Goal: Browse casually

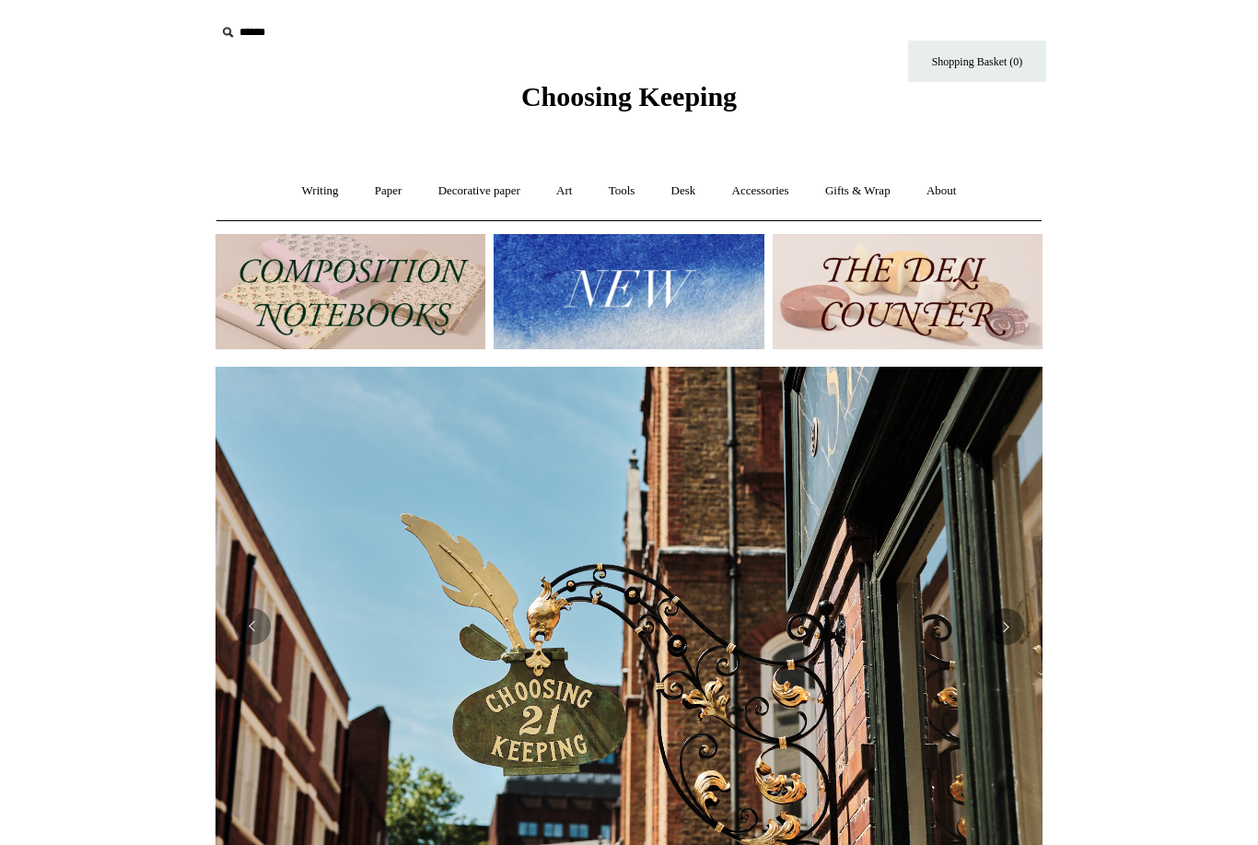
scroll to position [0, 827]
click at [649, 304] on img at bounding box center [629, 291] width 270 height 115
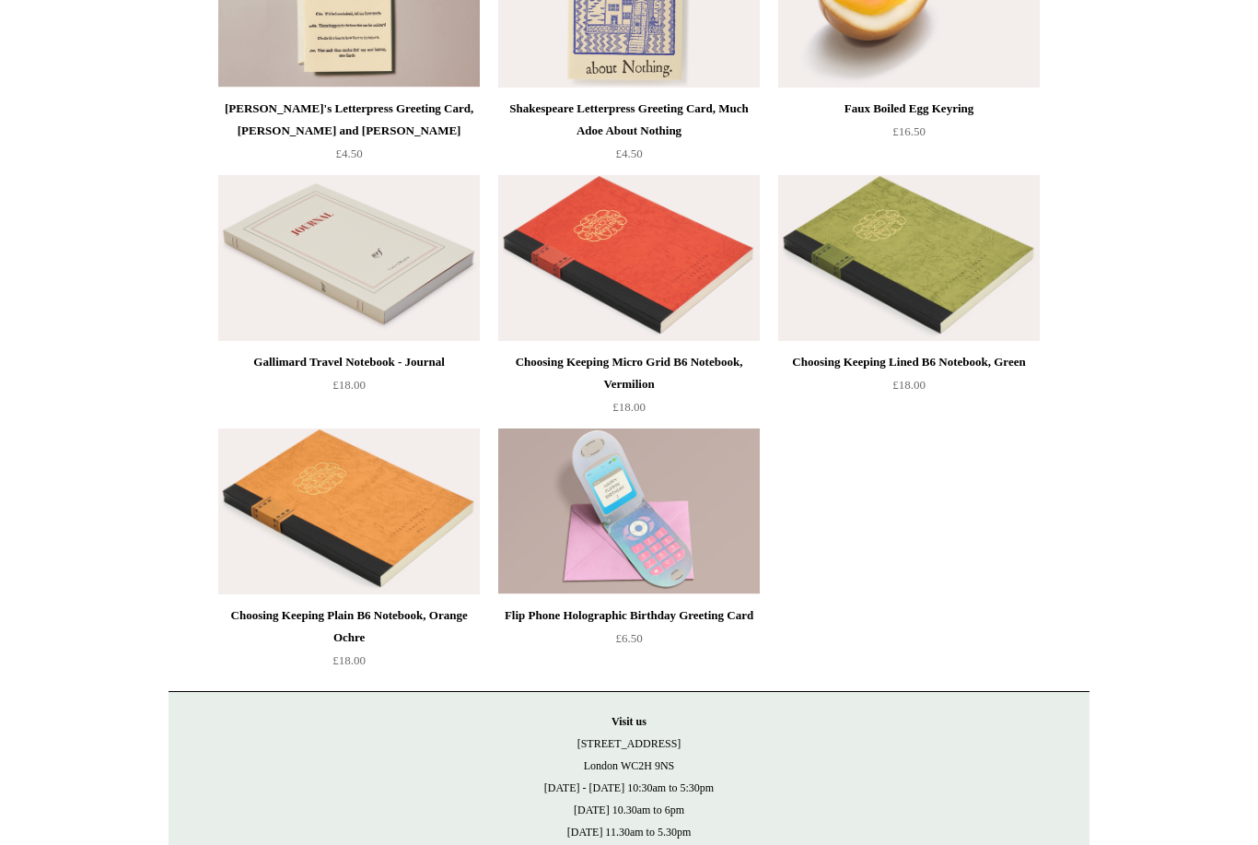
scroll to position [4192, 0]
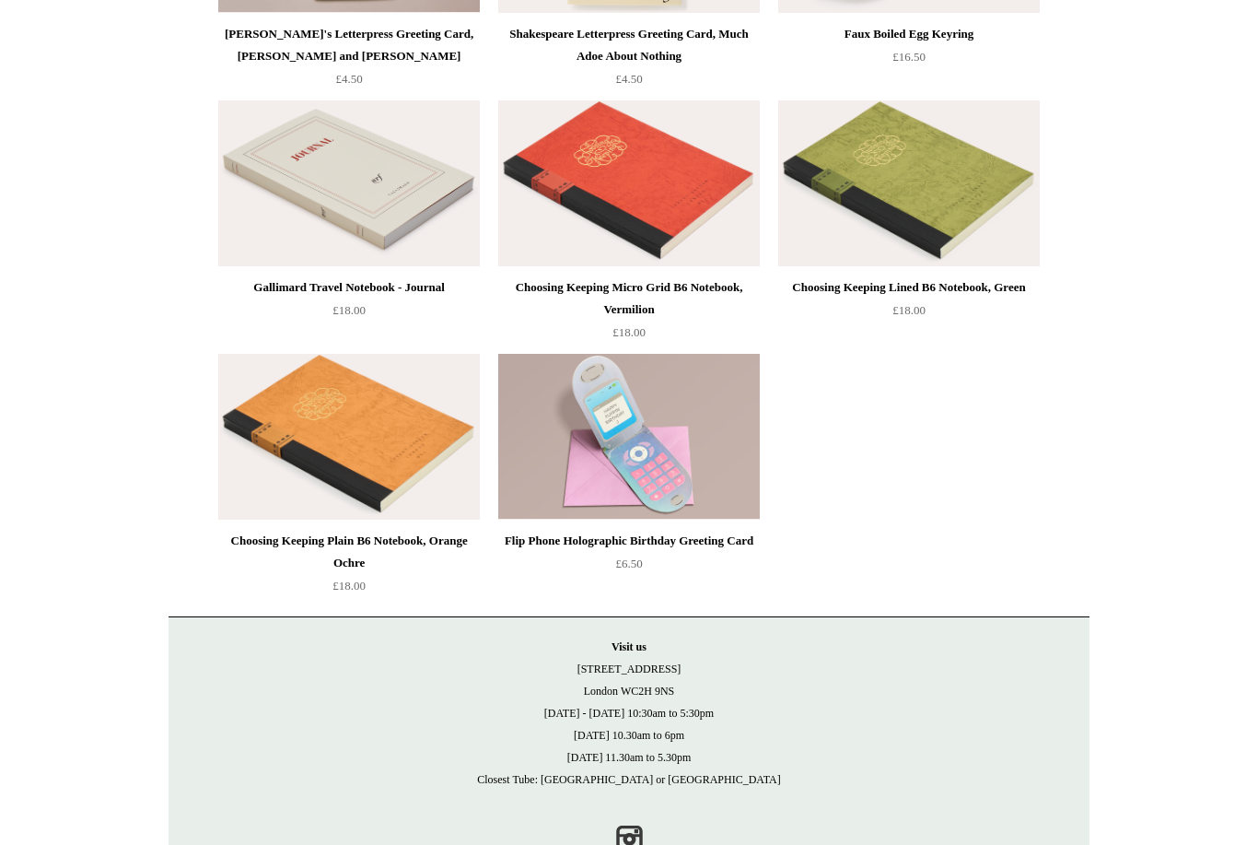
click at [661, 424] on img at bounding box center [629, 437] width 262 height 166
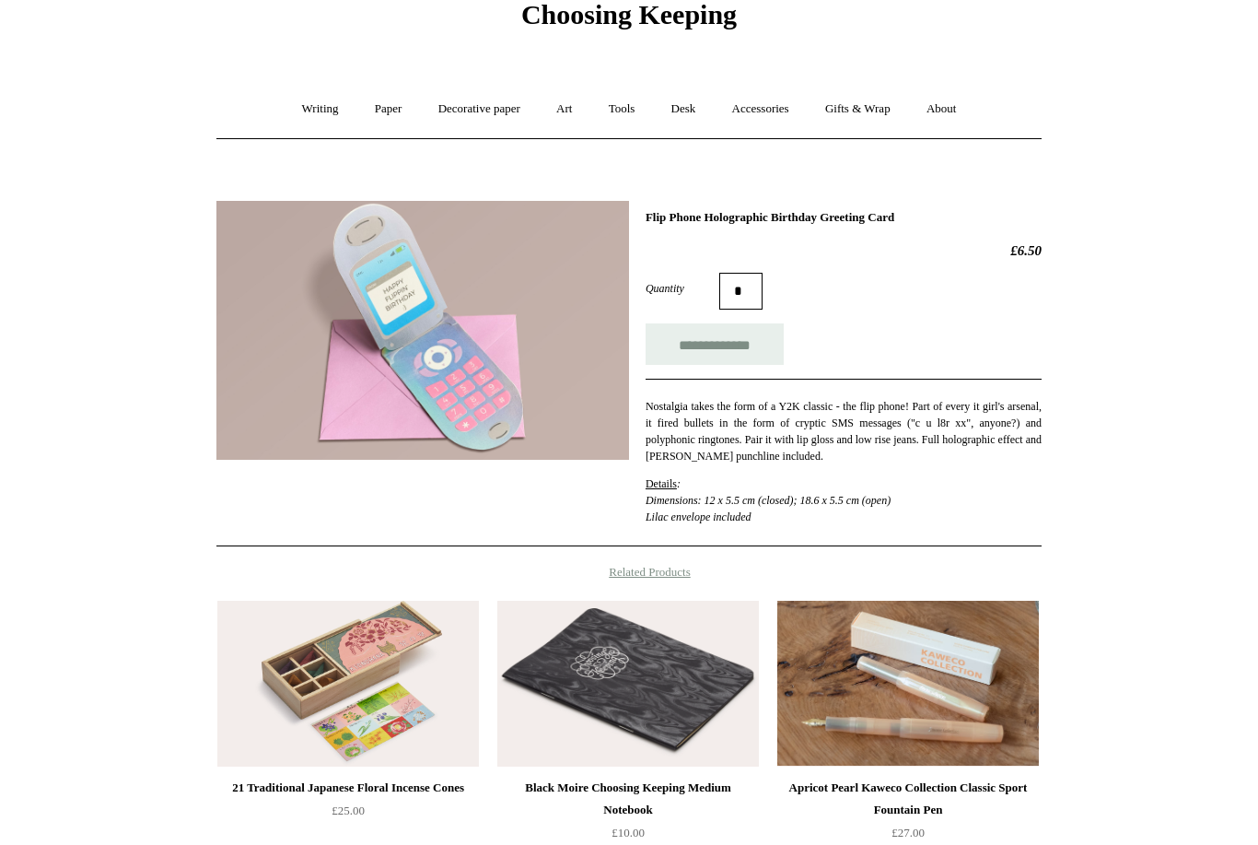
scroll to position [311, 0]
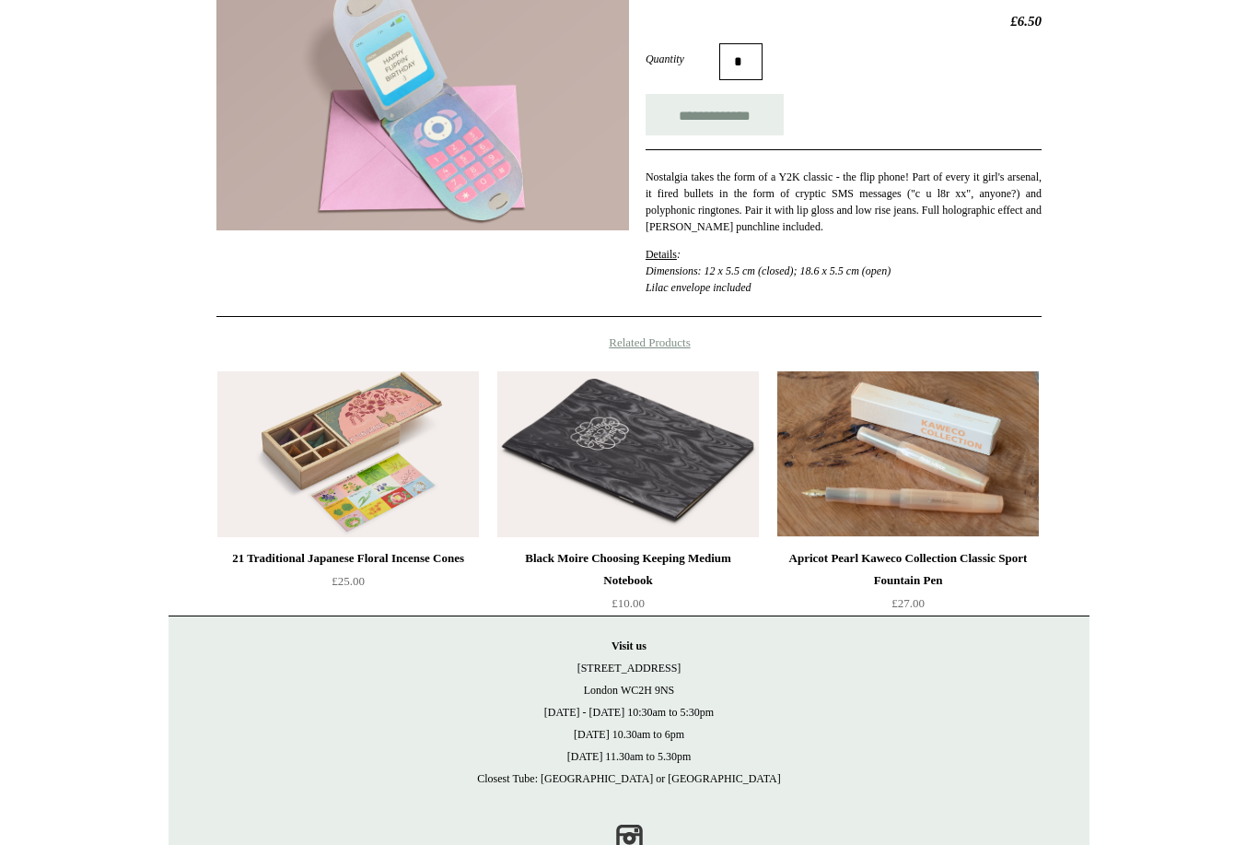
click at [387, 441] on img at bounding box center [348, 454] width 262 height 166
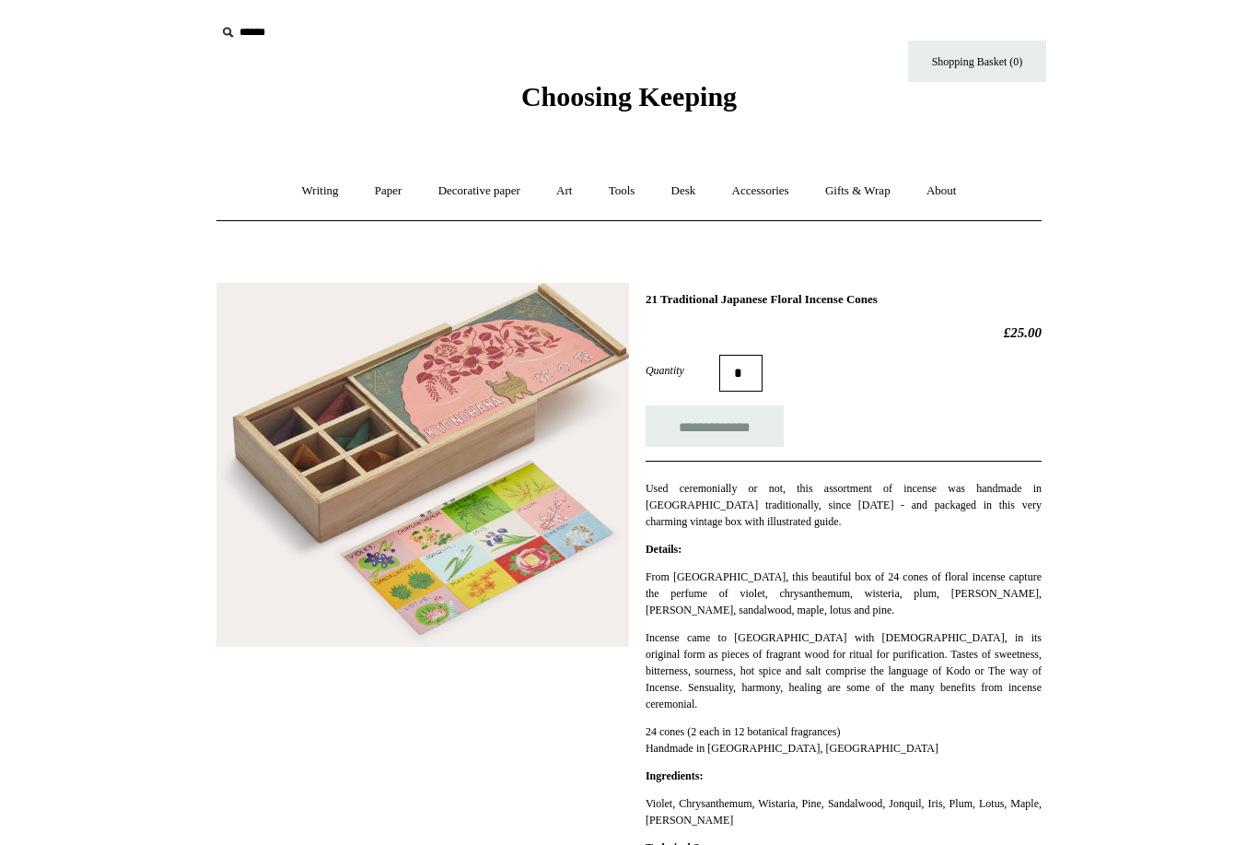
click at [765, 181] on link "Accessories +" at bounding box center [761, 191] width 90 height 49
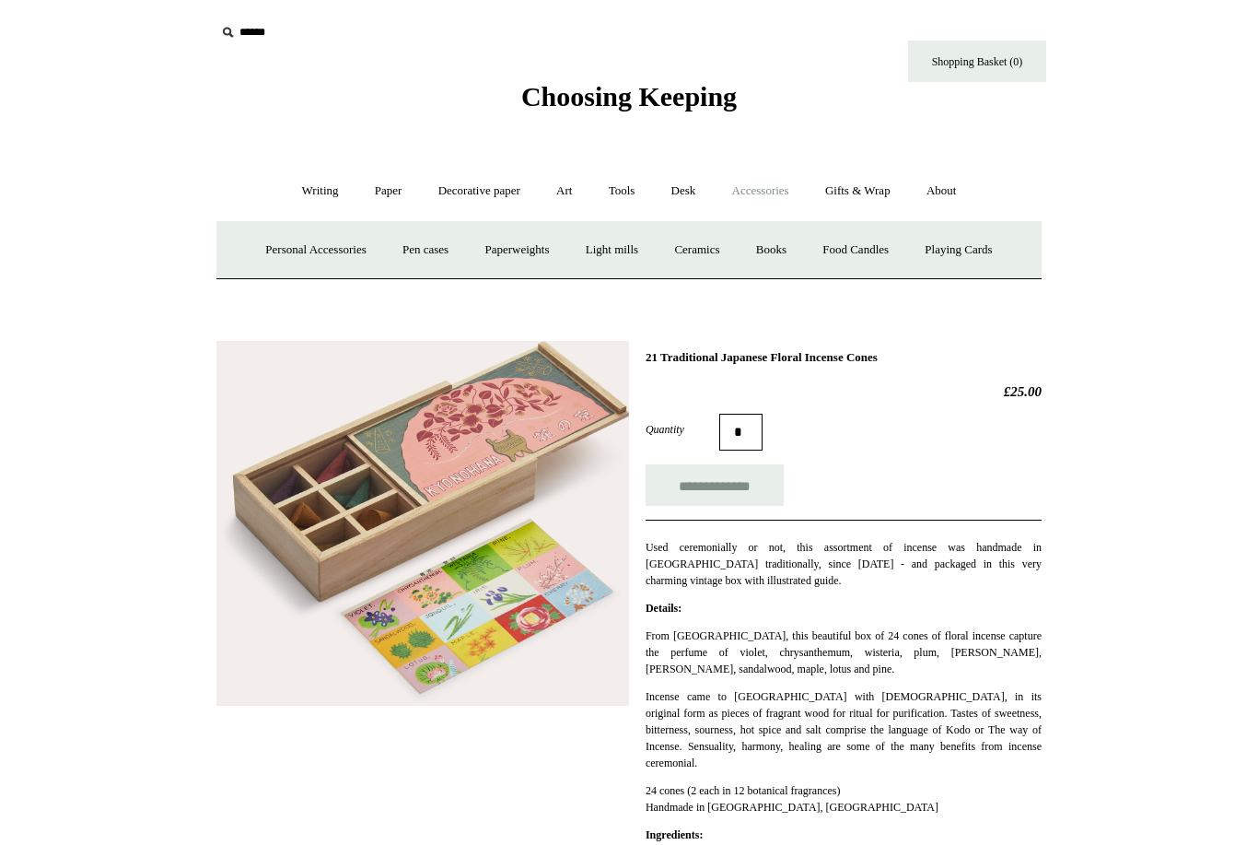
click at [674, 189] on link "Desk +" at bounding box center [684, 191] width 58 height 49
click at [722, 247] on link "Desk Accessories" at bounding box center [706, 250] width 117 height 49
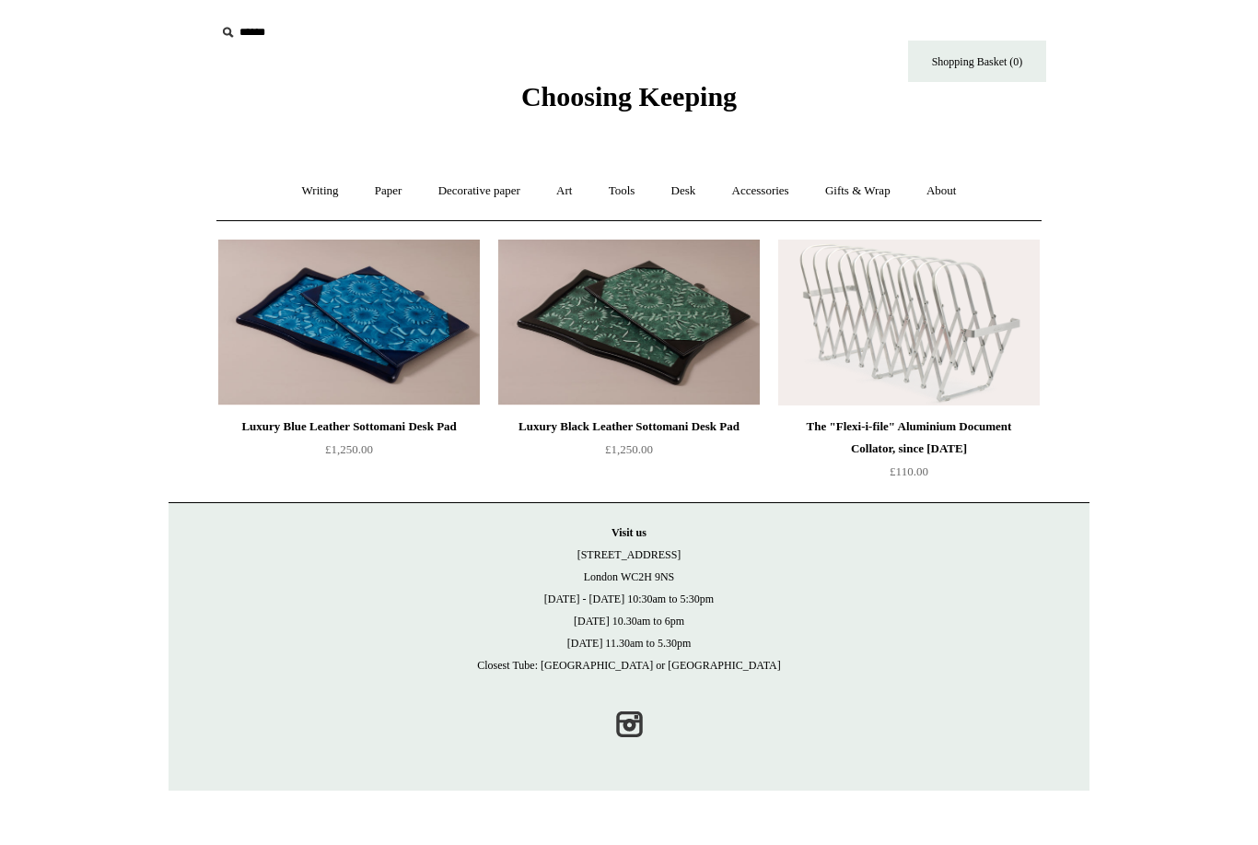
click at [561, 184] on link "Art +" at bounding box center [564, 191] width 49 height 49
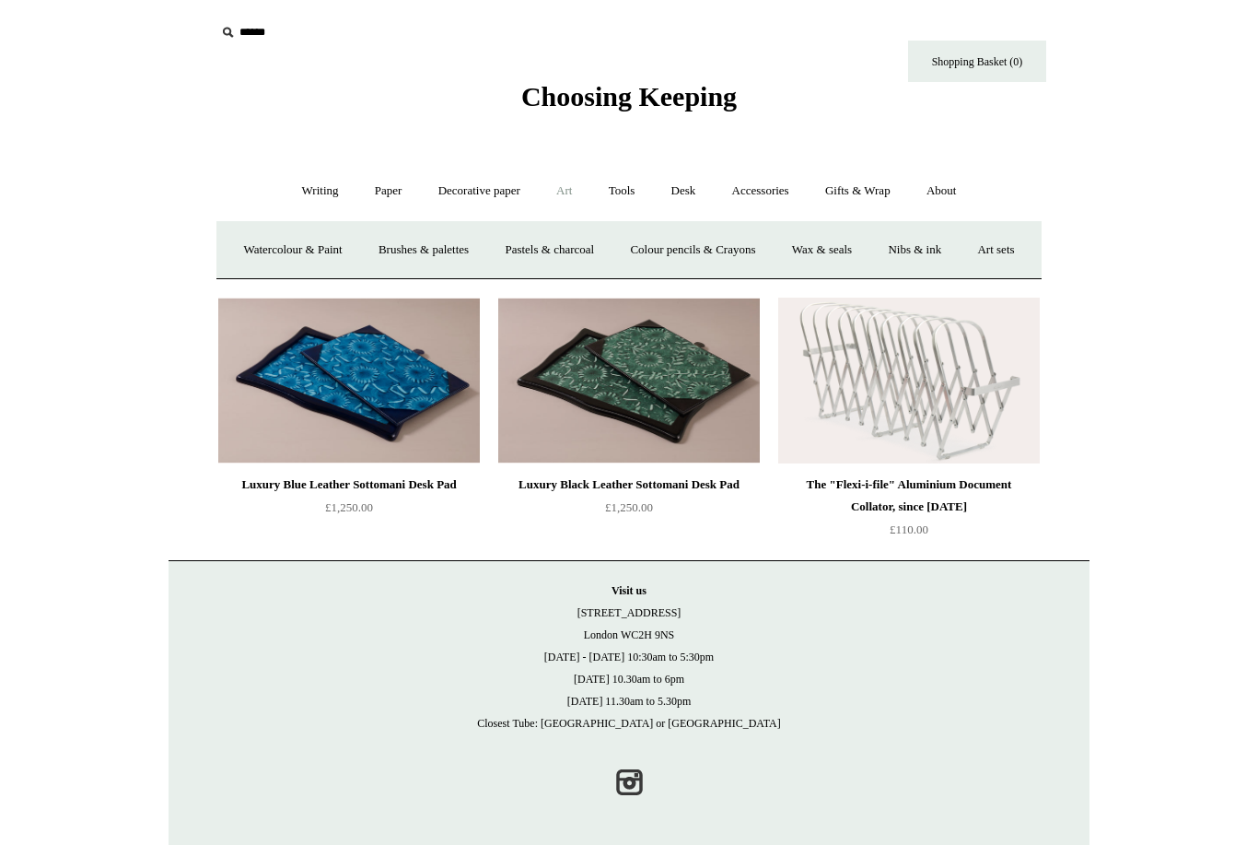
click at [614, 190] on link "Tools +" at bounding box center [622, 191] width 60 height 49
click at [744, 242] on link "Staplers +" at bounding box center [729, 250] width 72 height 49
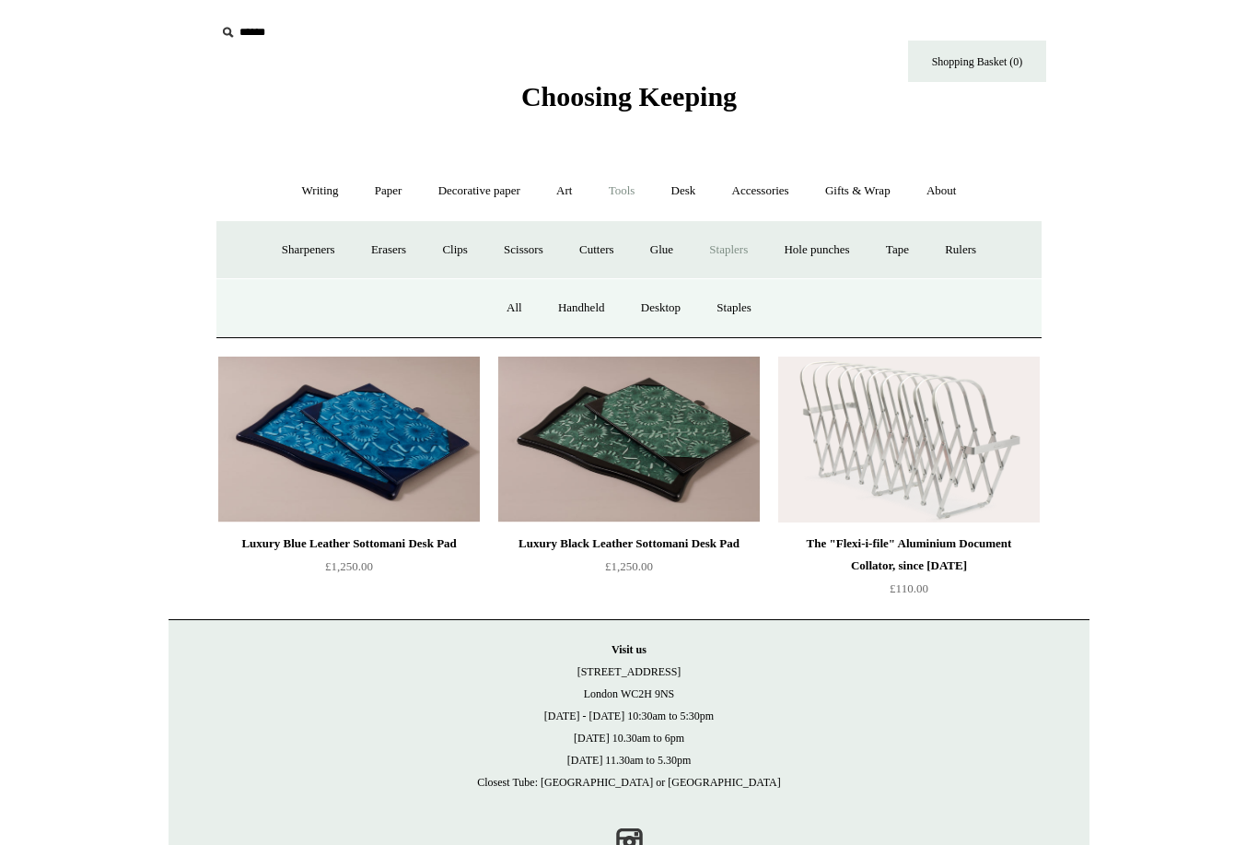
click at [507, 304] on link "All" at bounding box center [514, 308] width 49 height 49
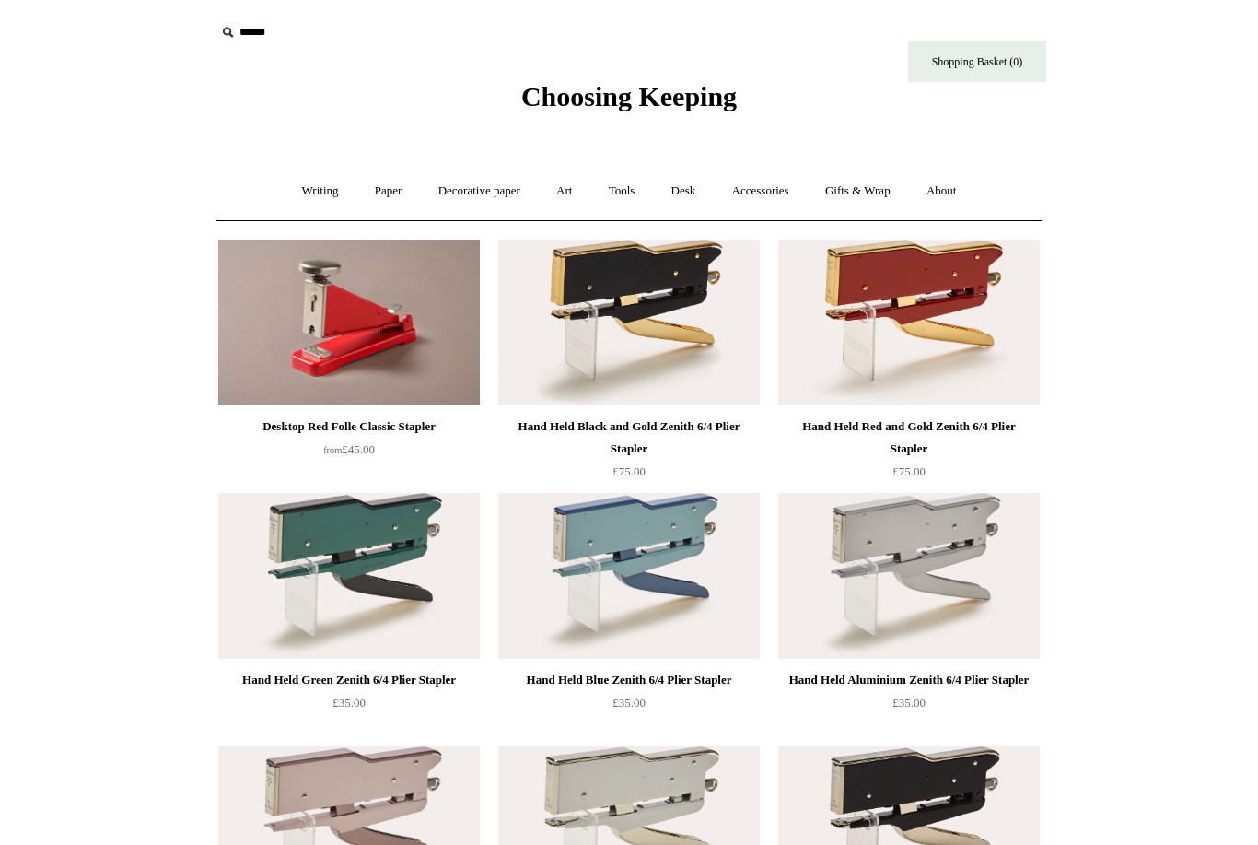
click at [367, 191] on link "Paper +" at bounding box center [388, 191] width 61 height 49
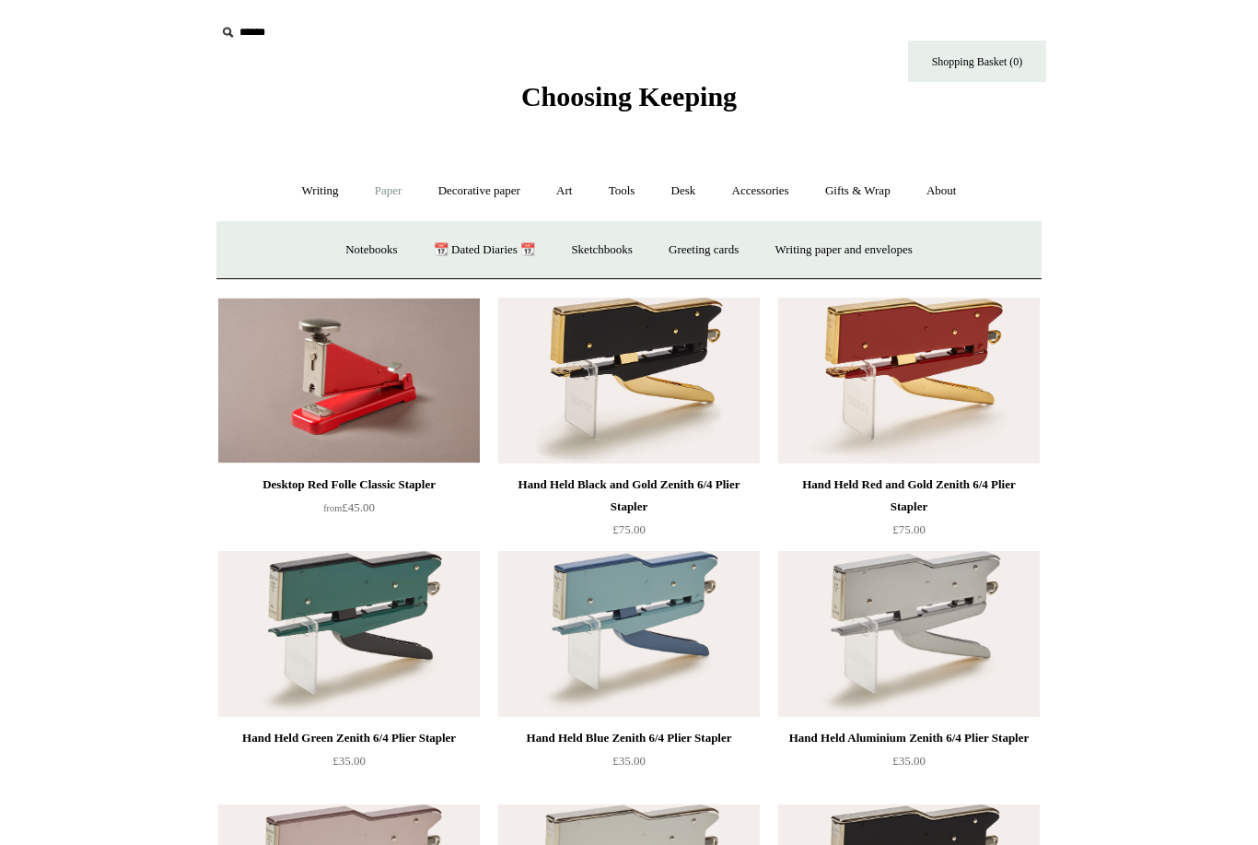
click at [566, 186] on link "Art +" at bounding box center [564, 191] width 49 height 49
click at [697, 188] on link "Desk +" at bounding box center [684, 191] width 58 height 49
click at [304, 189] on link "Writing +" at bounding box center [321, 191] width 70 height 49
click at [479, 184] on link "Decorative paper +" at bounding box center [479, 191] width 115 height 49
click at [574, 204] on link "Art +" at bounding box center [564, 191] width 49 height 49
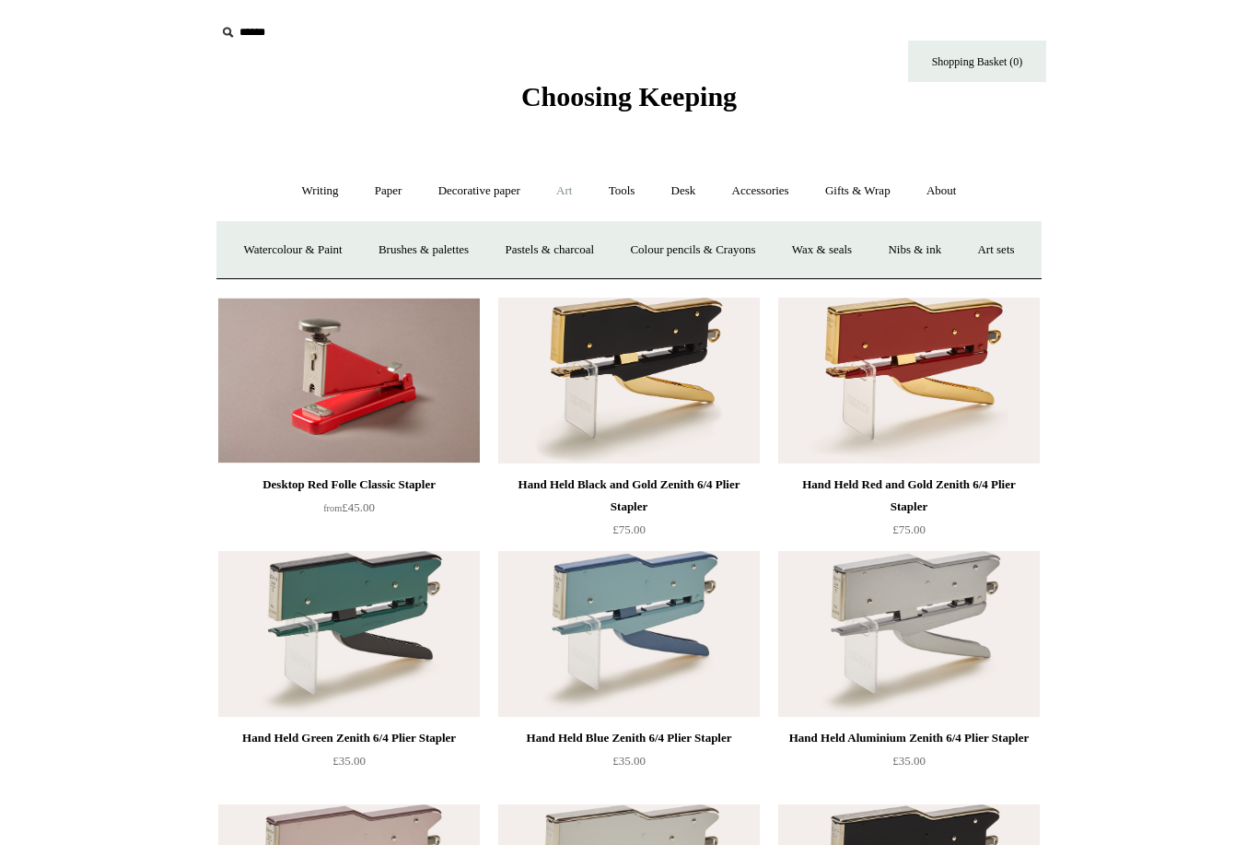
click at [636, 192] on link "Tools +" at bounding box center [622, 191] width 60 height 49
click at [289, 245] on link "Sharpeners" at bounding box center [308, 250] width 87 height 49
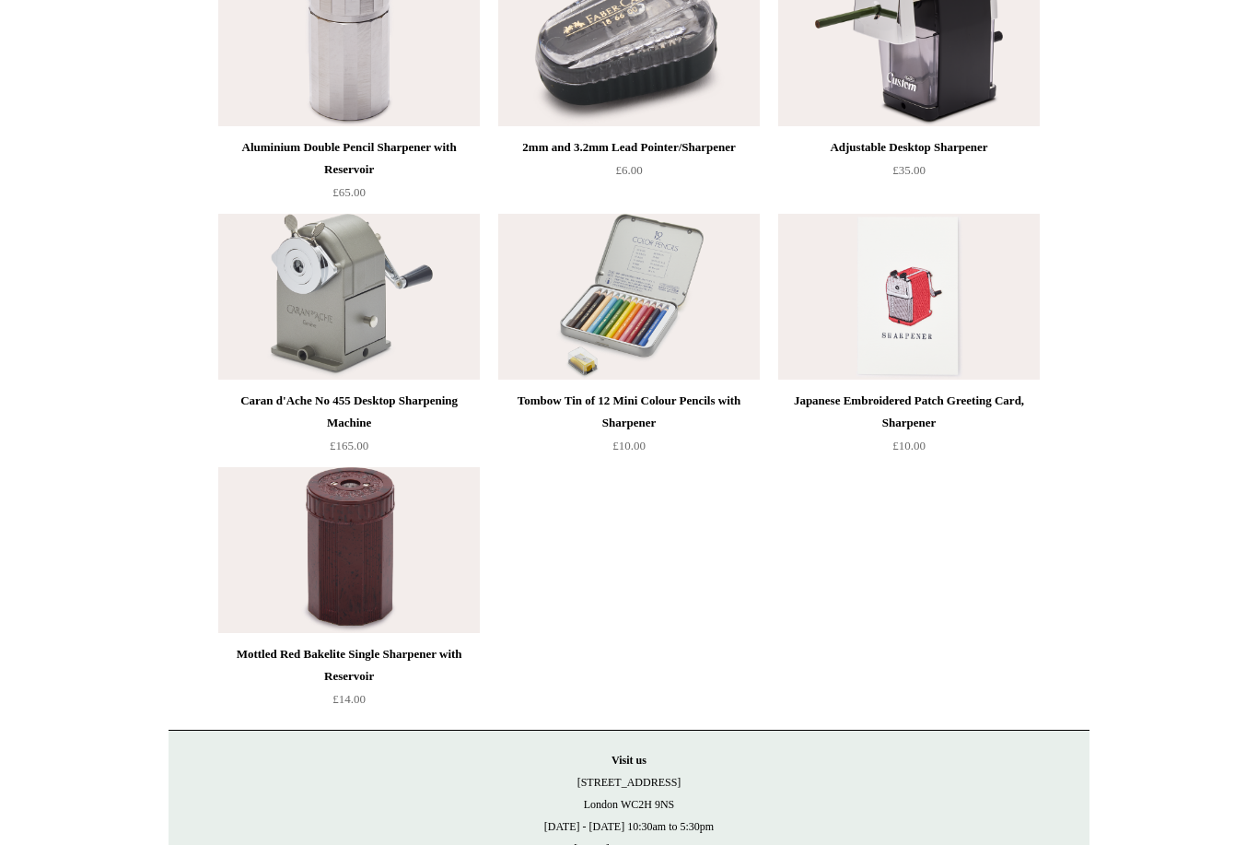
scroll to position [1039, 0]
click at [618, 295] on img at bounding box center [629, 297] width 262 height 166
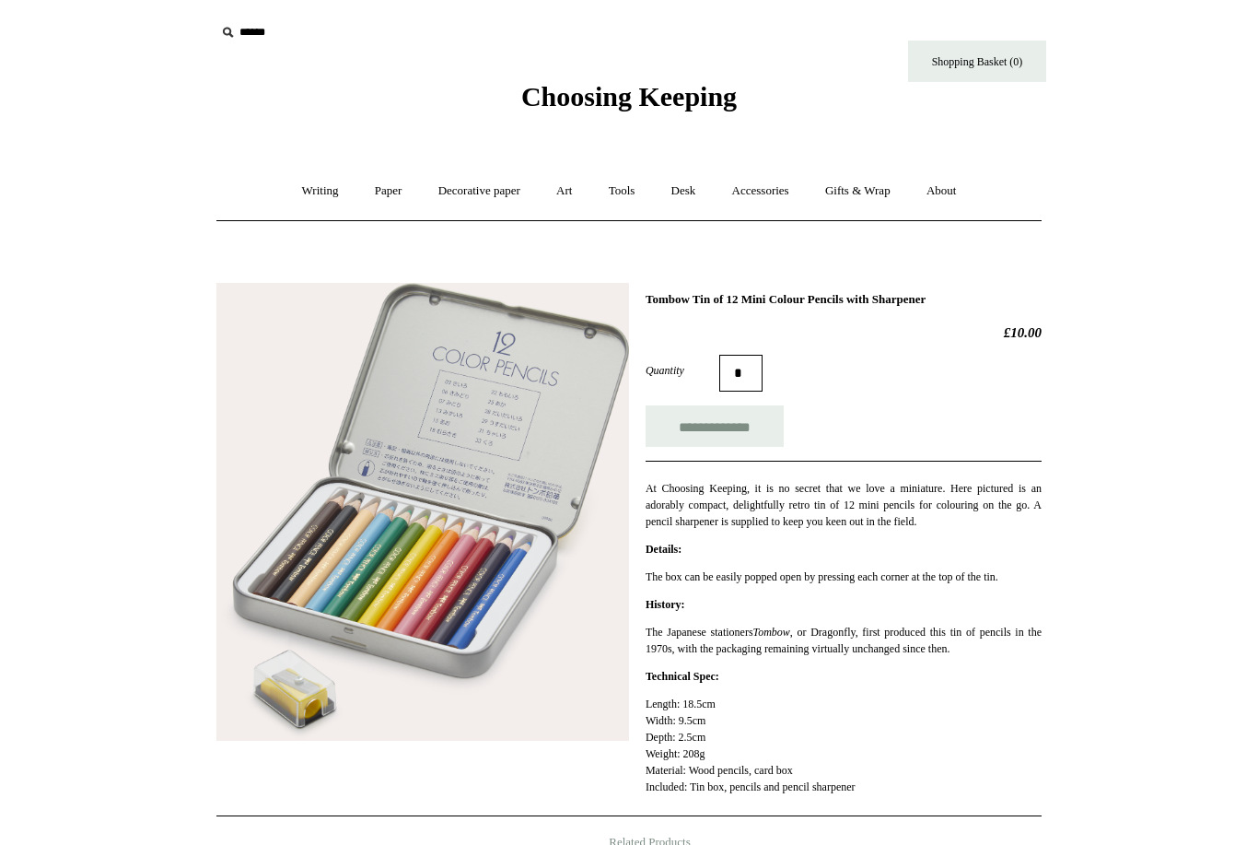
click at [1140, 7] on html "Menu Choosing Keeping * Shipping Information Shopping Basket (0) * ⤺ + +" at bounding box center [629, 701] width 1258 height 1403
click at [755, 180] on link "Accessories +" at bounding box center [761, 191] width 90 height 49
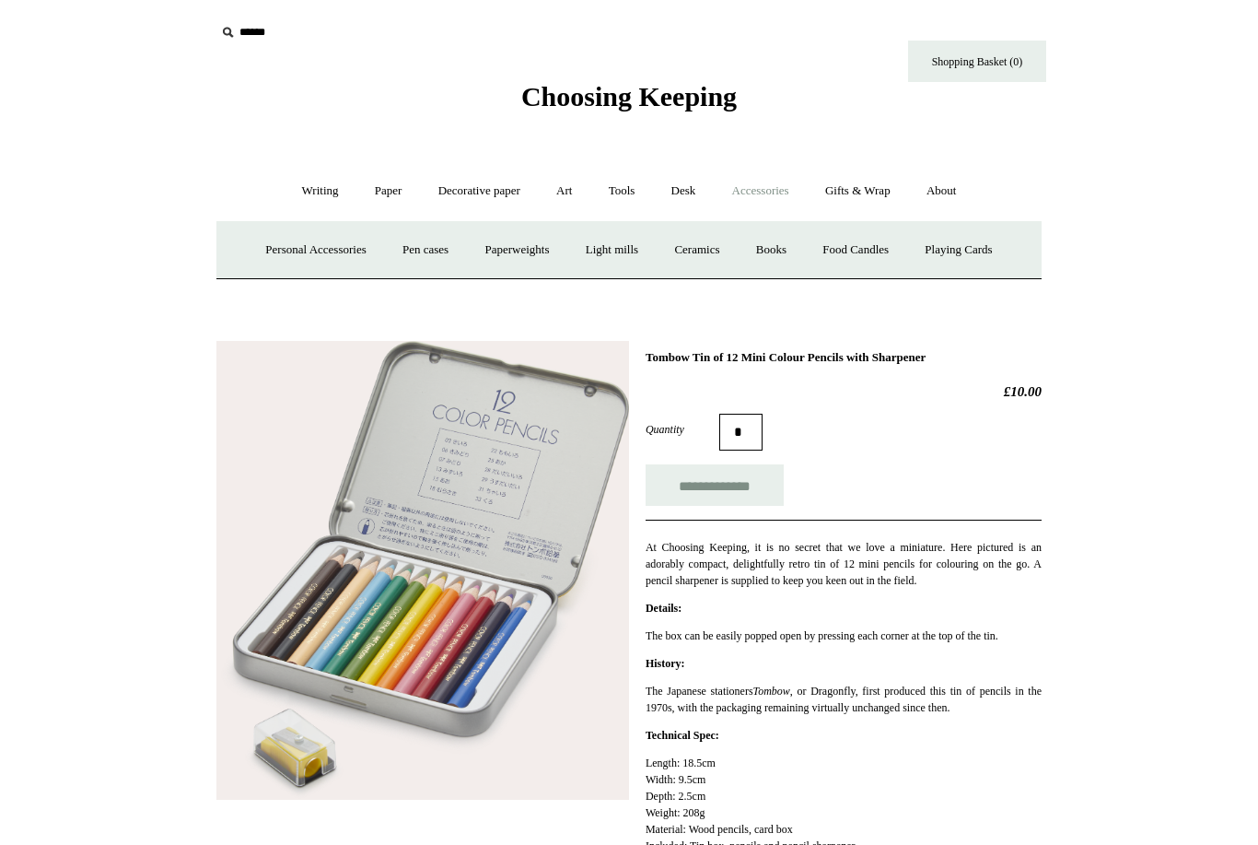
click at [884, 243] on link "Food Candles" at bounding box center [855, 250] width 99 height 49
